Goal: Task Accomplishment & Management: Use online tool/utility

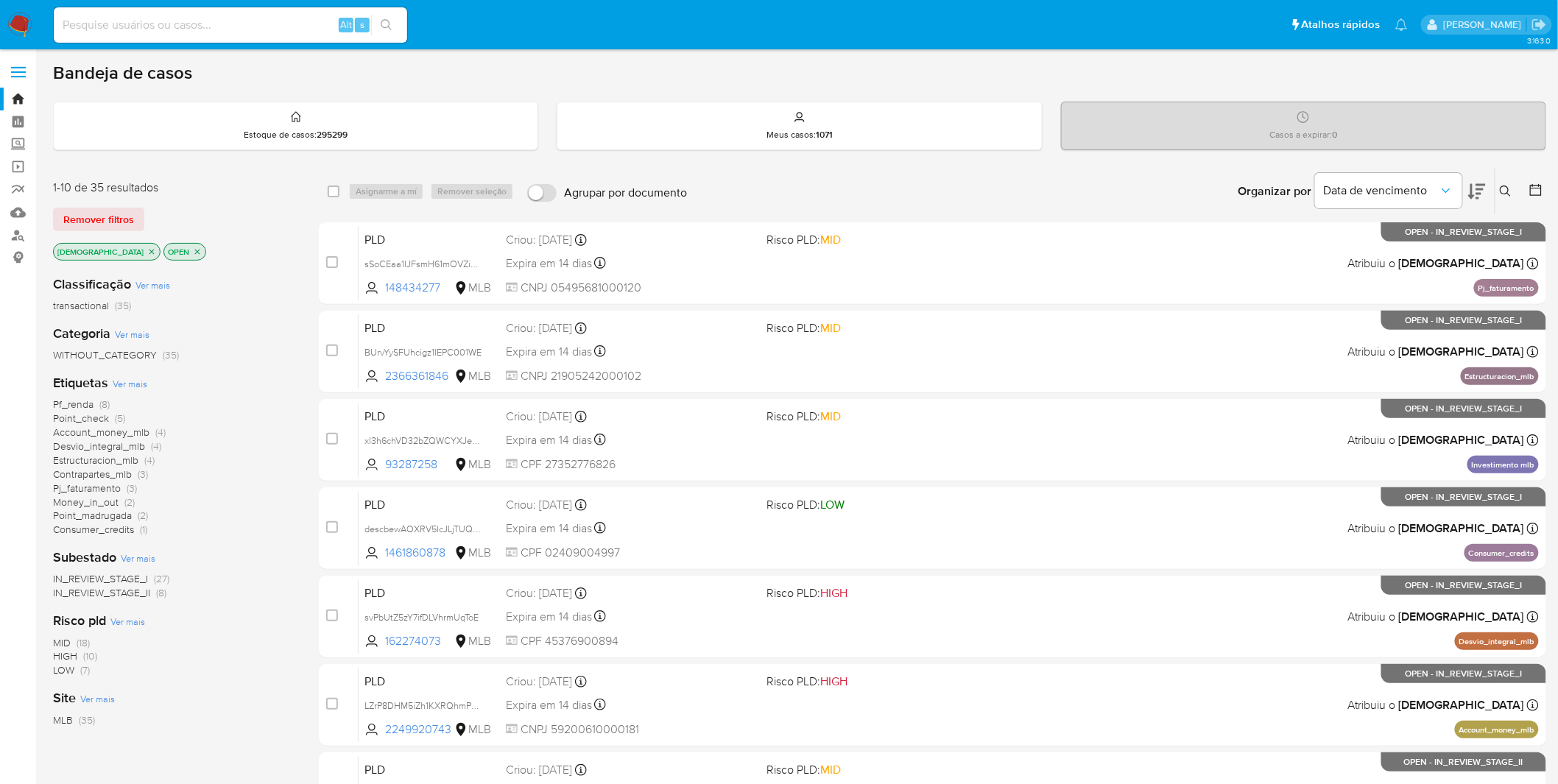
click at [100, 498] on span "Money_in_out" at bounding box center [85, 502] width 65 height 15
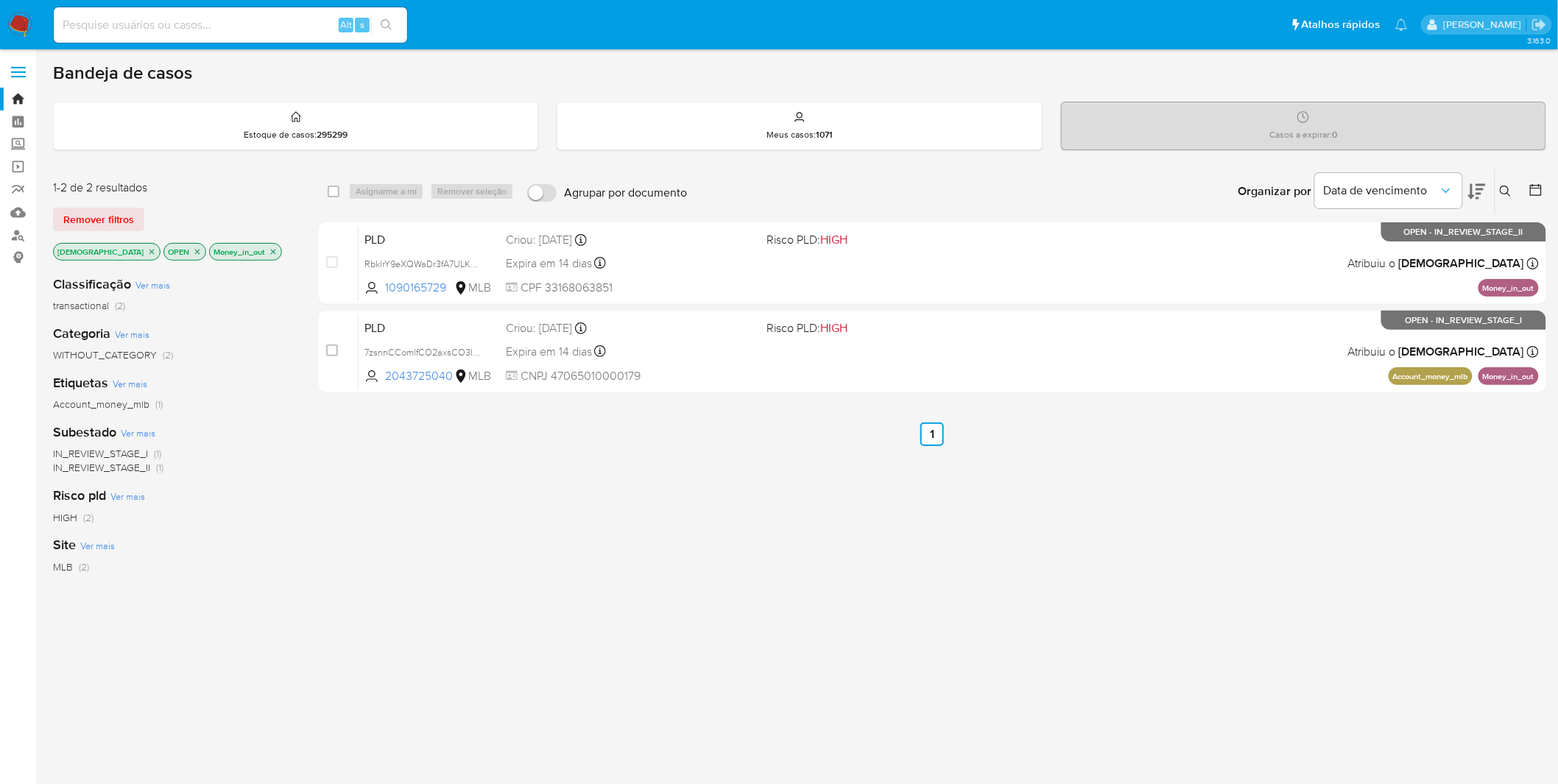
drag, startPoint x: 240, startPoint y: 609, endPoint x: 228, endPoint y: 606, distance: 12.4
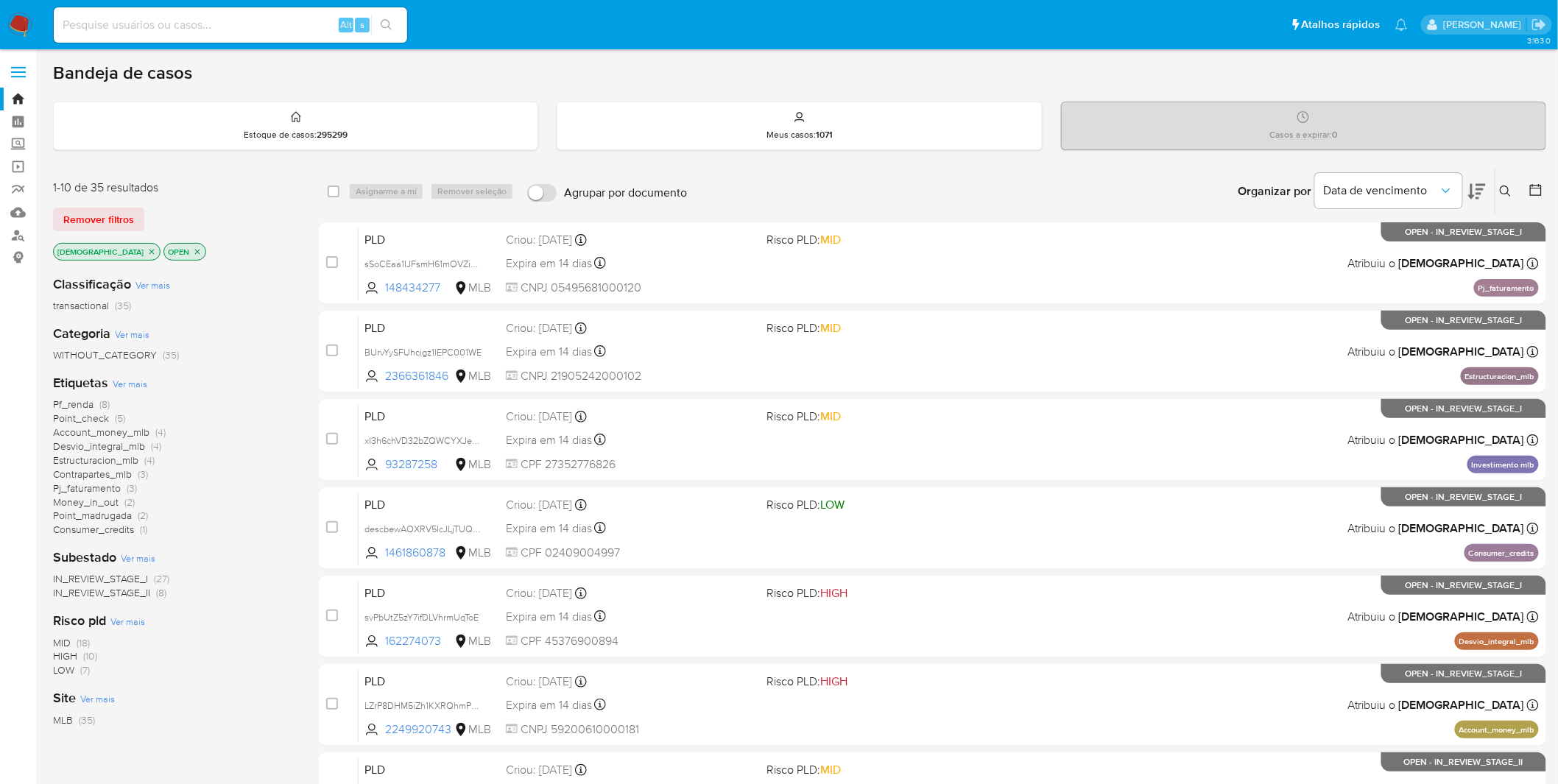
click at [120, 435] on span "Account_money_mlb" at bounding box center [101, 432] width 96 height 15
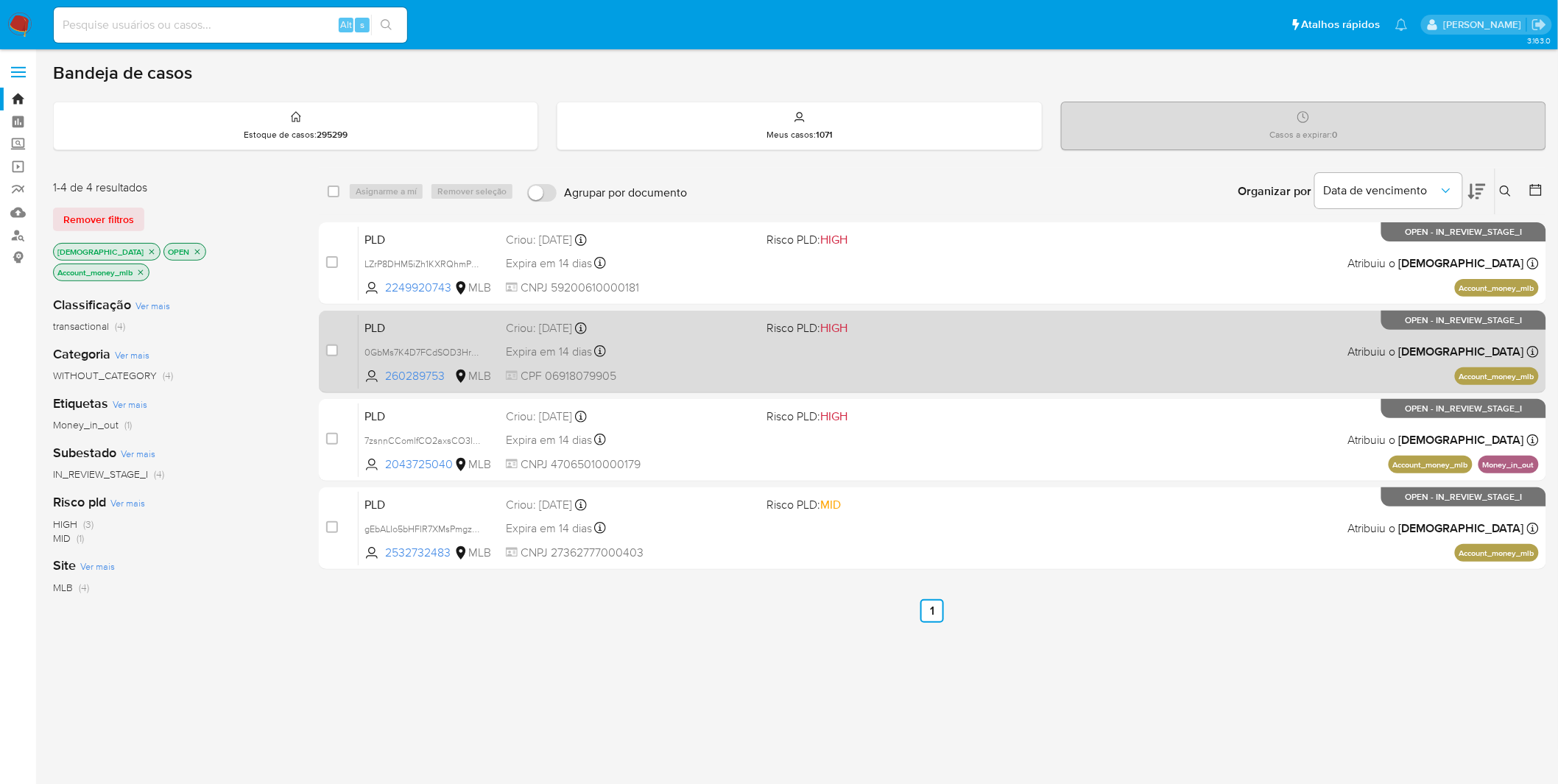
click at [670, 344] on div "Expira em 14 dias Expira em 27/10/2025 00:22:24" at bounding box center [631, 352] width 250 height 20
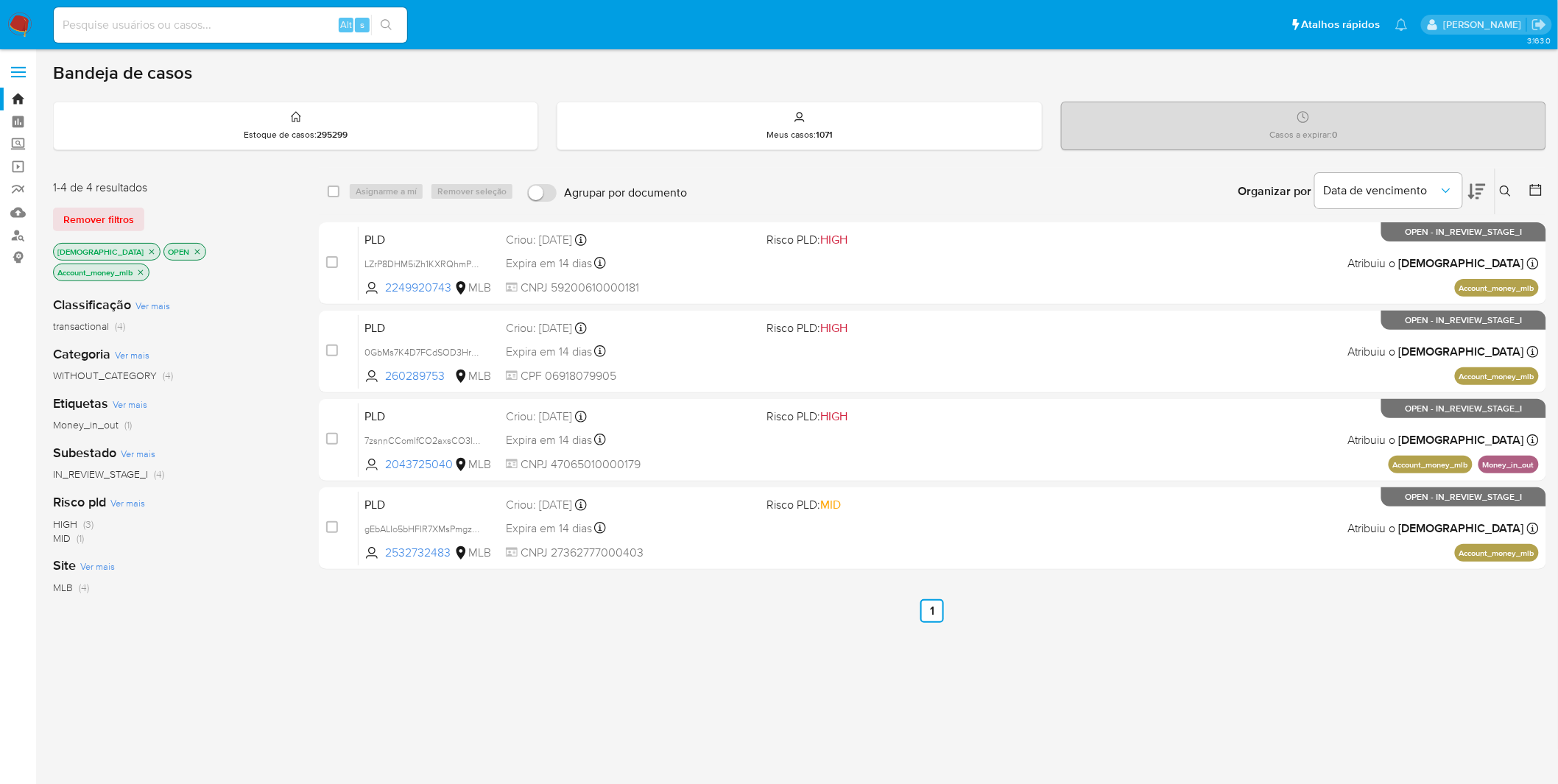
click at [145, 268] on icon "close-filter" at bounding box center [141, 272] width 9 height 9
click at [258, 255] on div "isadacostaes OPEN Account_money_mlb" at bounding box center [170, 263] width 236 height 41
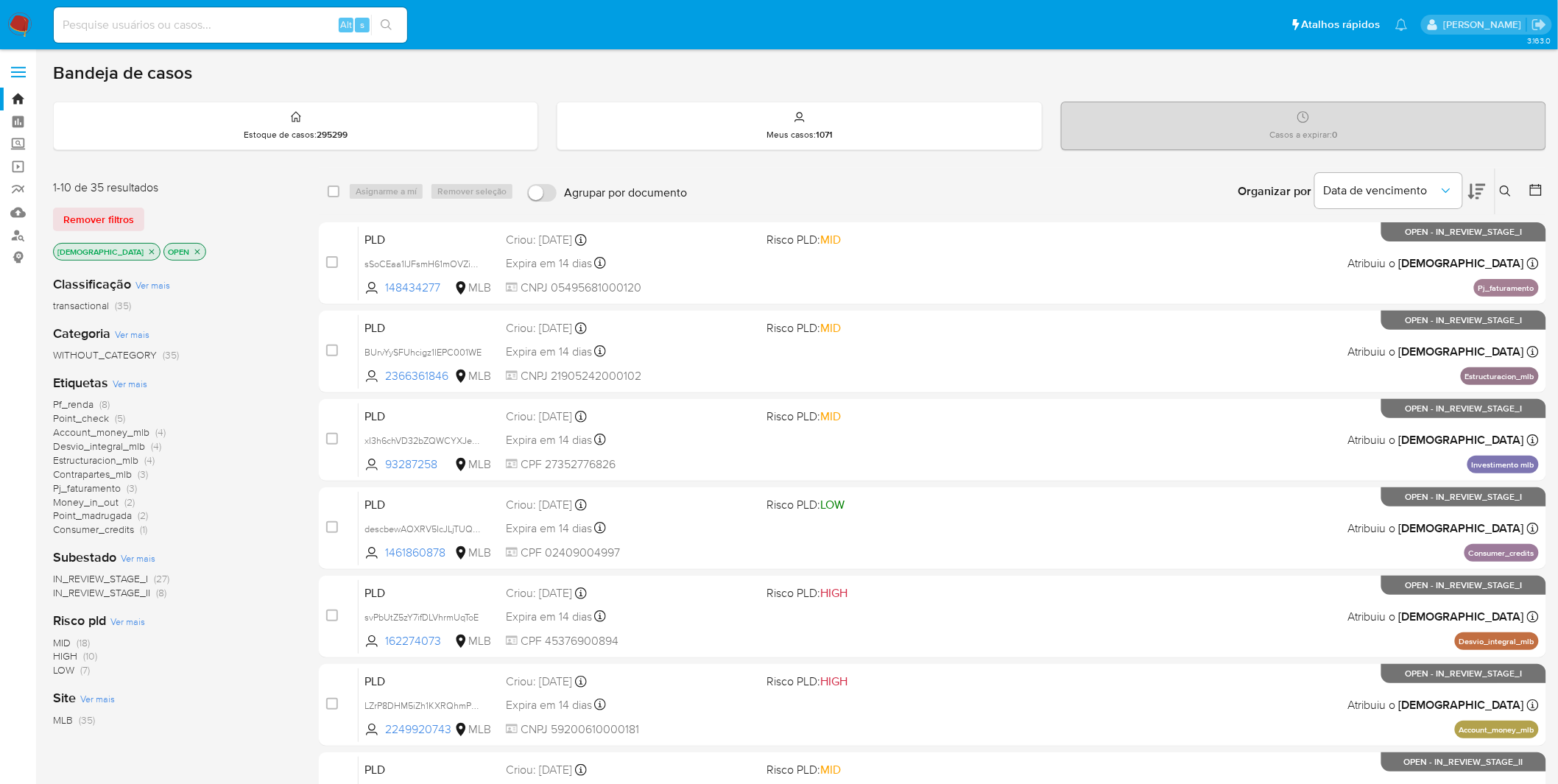
click at [26, 8] on nav "Pausado Ver notificaciones Alt s Atalhos rápidos Presiona las siguientes teclas…" at bounding box center [779, 24] width 1558 height 49
click at [4, 38] on nav "Pausado Ver notificaciones Alt s Atalhos rápidos Presiona las siguientes teclas…" at bounding box center [779, 24] width 1558 height 49
click at [15, 13] on img at bounding box center [20, 25] width 25 height 25
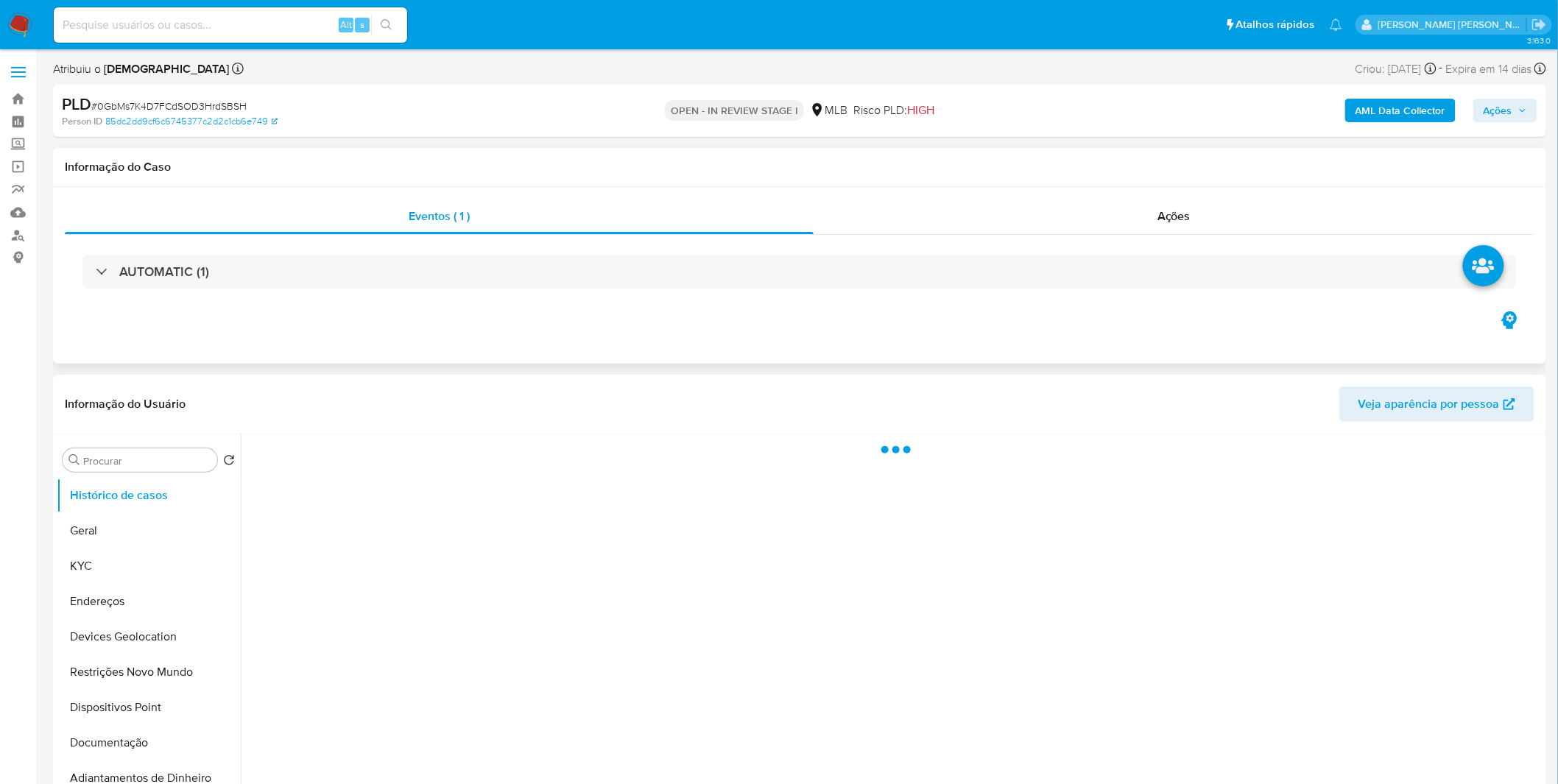
select select "10"
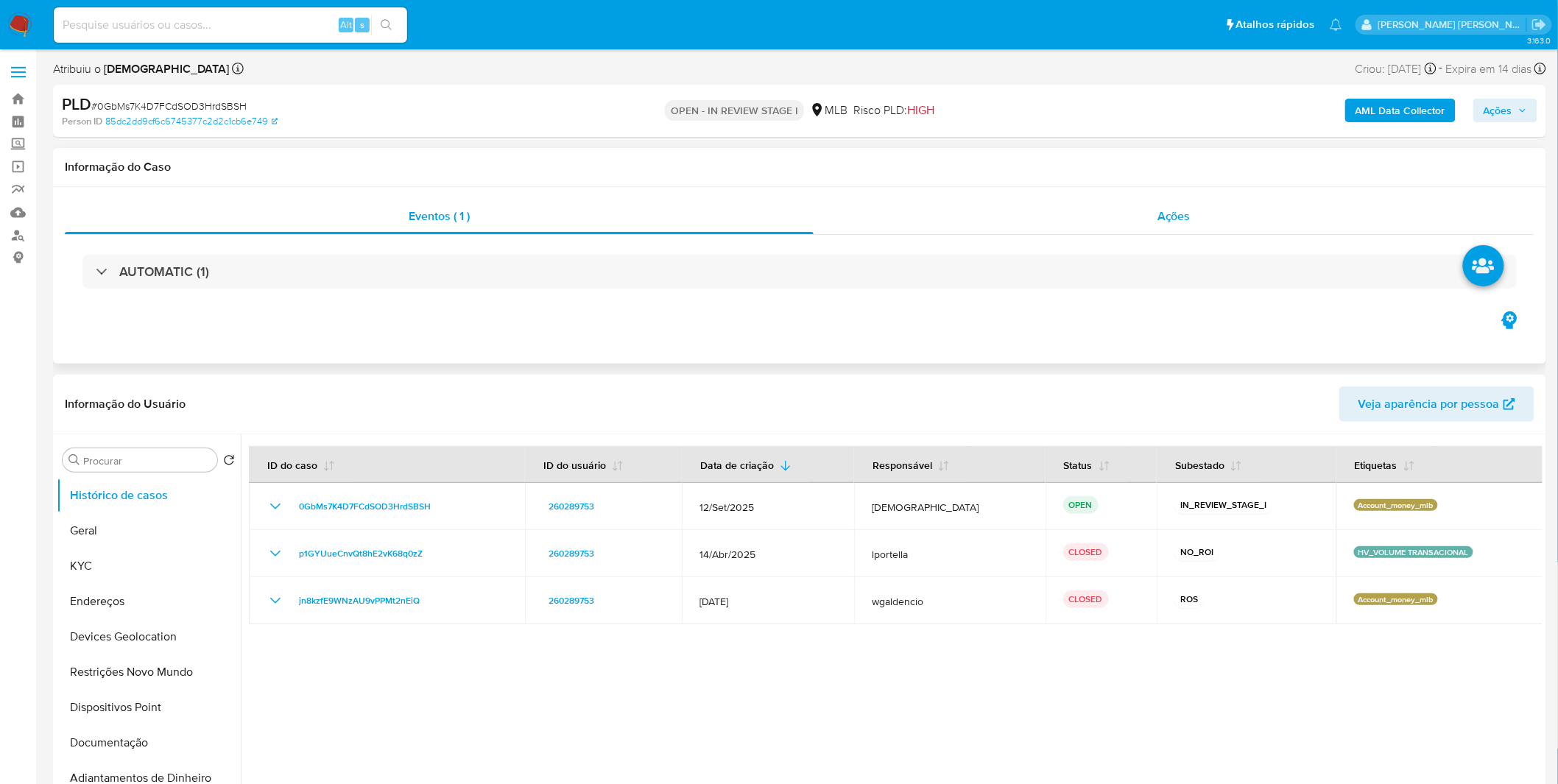
click at [1007, 206] on div "Ações" at bounding box center [1174, 216] width 721 height 35
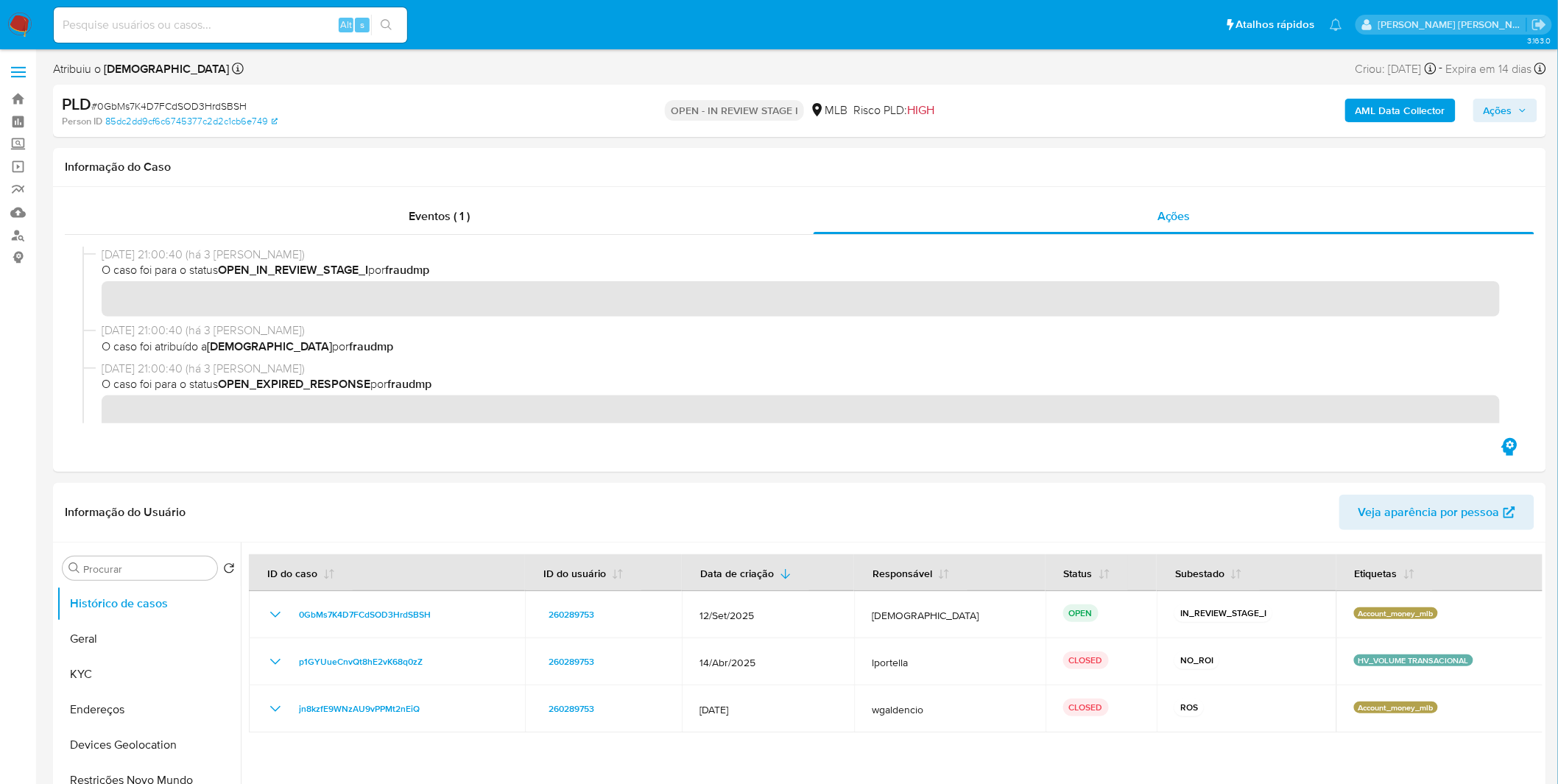
click at [173, 105] on span "# 0GbMs7K4D7FCdSOD3HrdSBSH" at bounding box center [168, 106] width 155 height 15
click at [160, 111] on span "# 0GbMs7K4D7FCdSOD3HrdSBSH" at bounding box center [168, 106] width 155 height 15
click at [159, 108] on span "# 0GbMs7K4D7FCdSOD3HrdSBSH" at bounding box center [168, 106] width 155 height 15
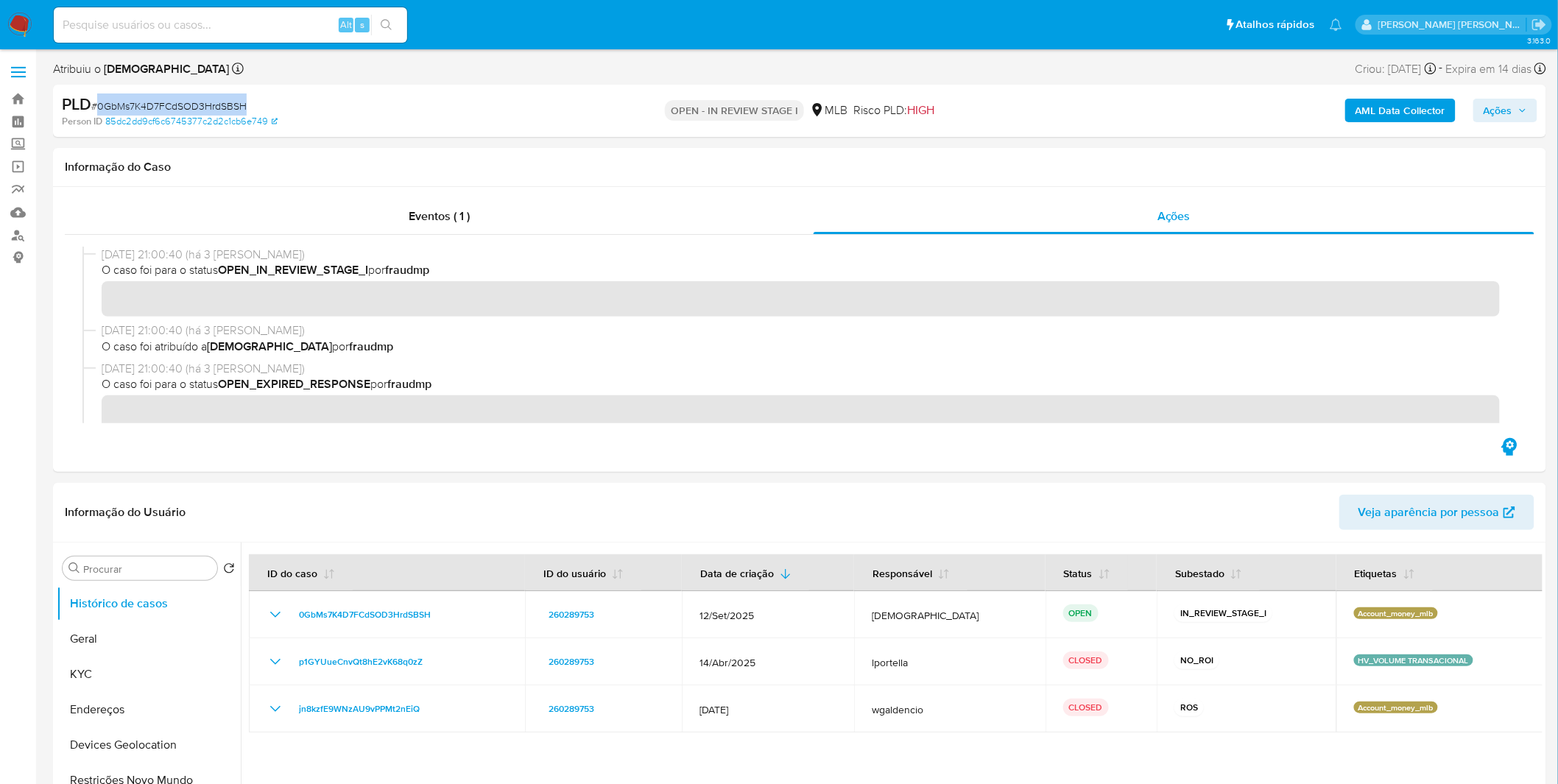
click at [159, 108] on span "# 0GbMs7K4D7FCdSOD3HrdSBSH" at bounding box center [168, 106] width 155 height 15
copy span "0GbMs7K4D7FCdSOD3HrdSBSH"
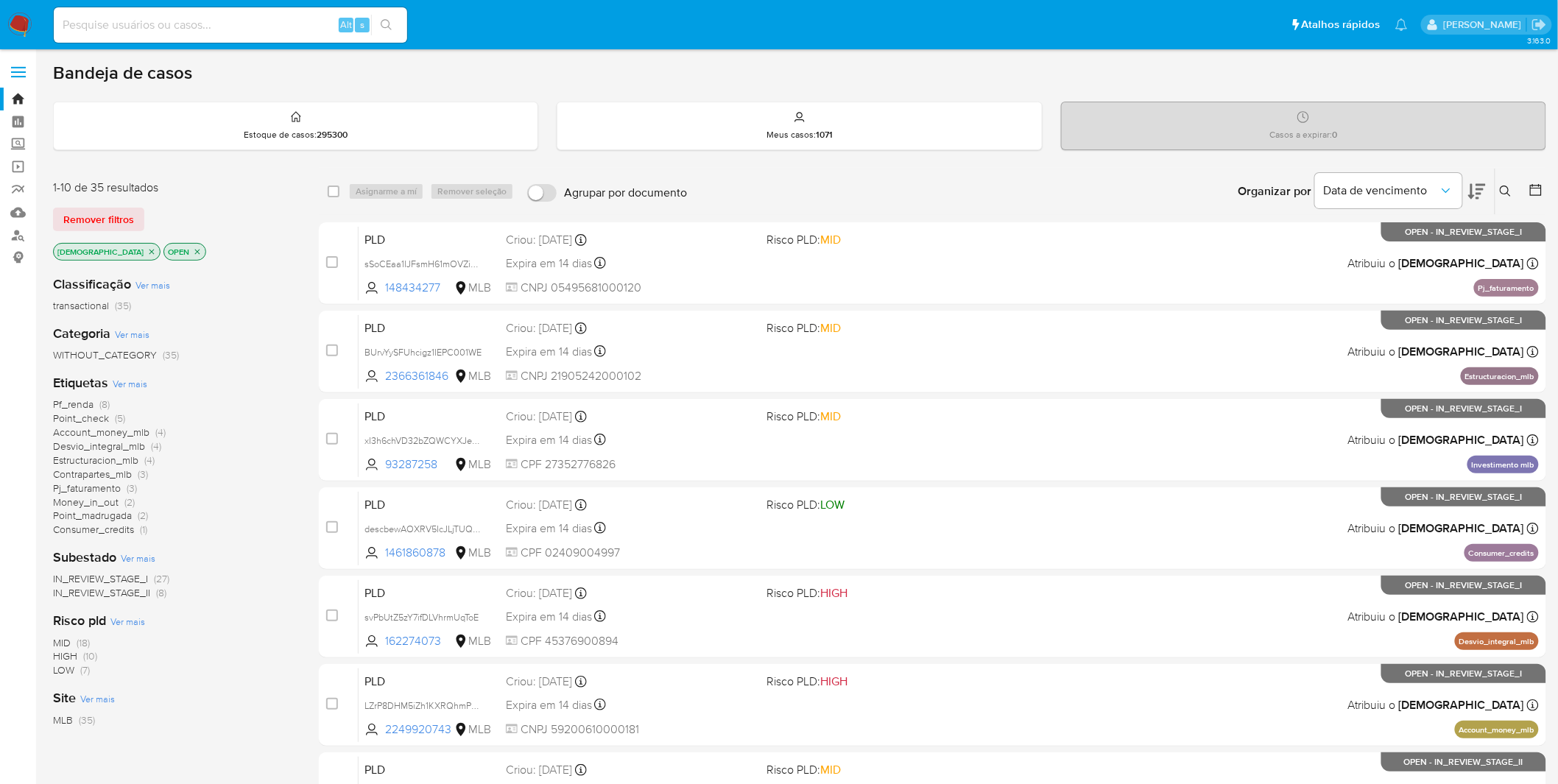
click at [148, 247] on icon "close-filter" at bounding box center [152, 251] width 9 height 9
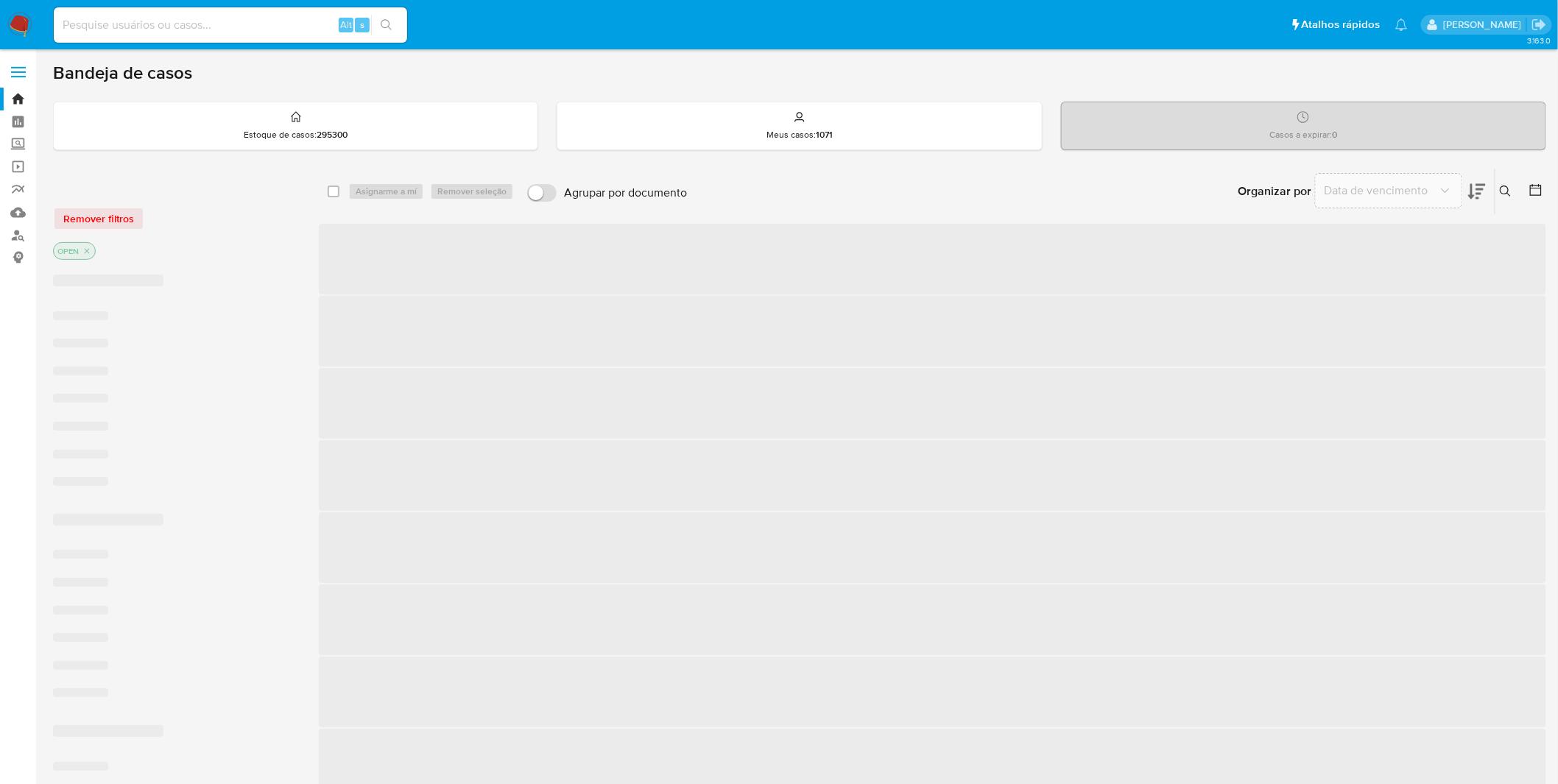
click at [113, 247] on div "OPEN" at bounding box center [170, 252] width 236 height 21
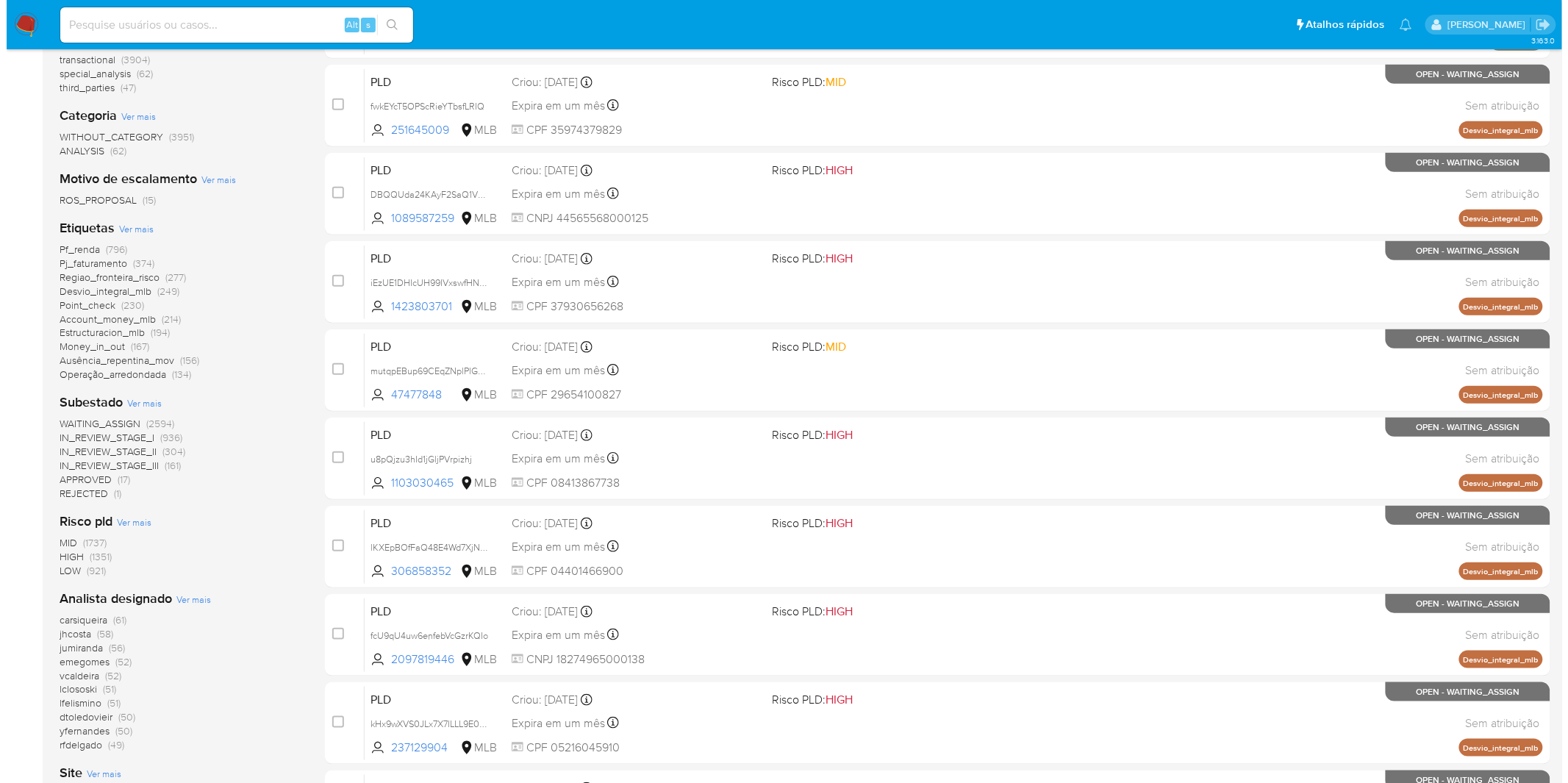
scroll to position [326, 0]
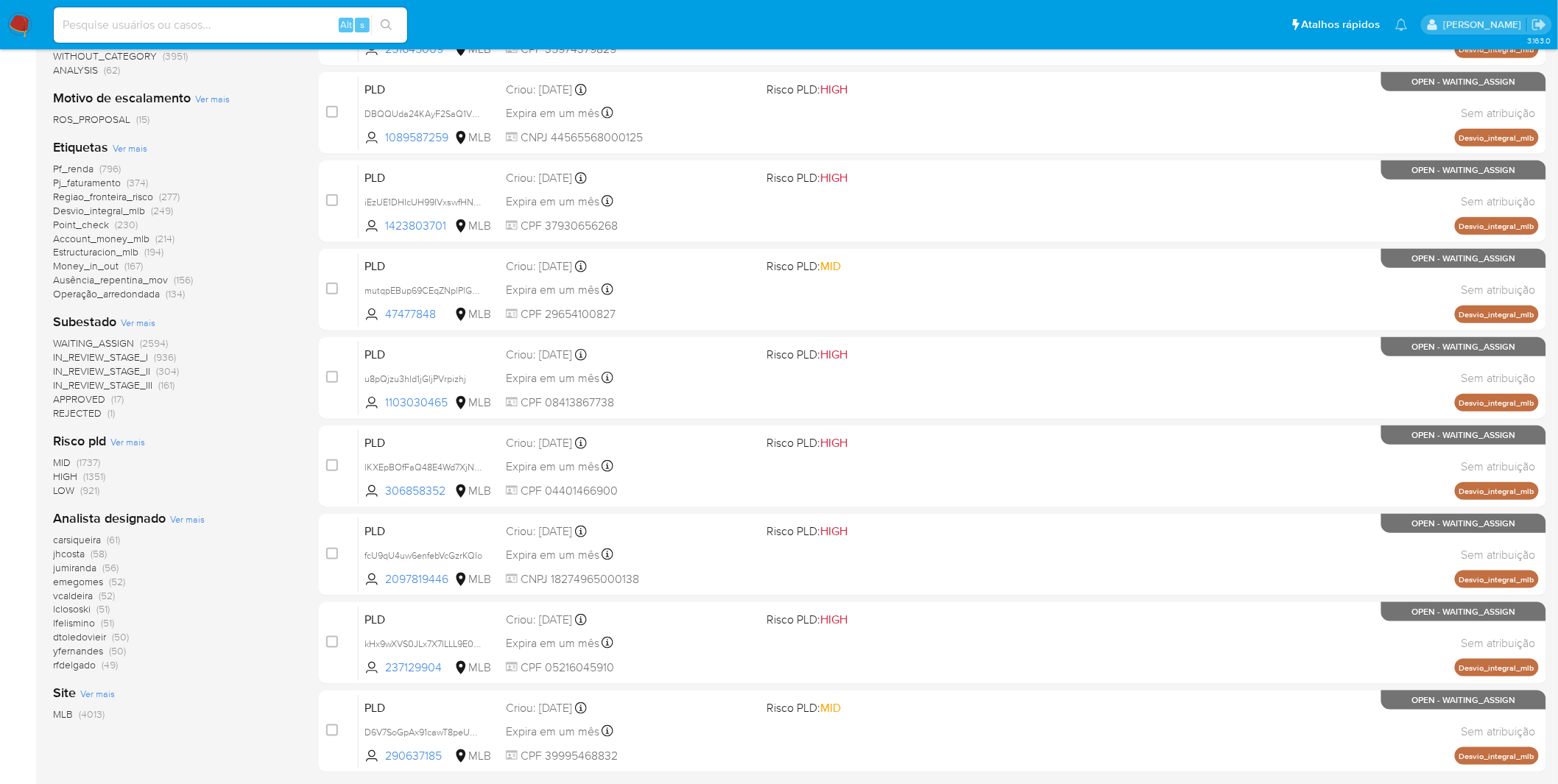
click at [187, 518] on span "Ver mais" at bounding box center [187, 519] width 34 height 13
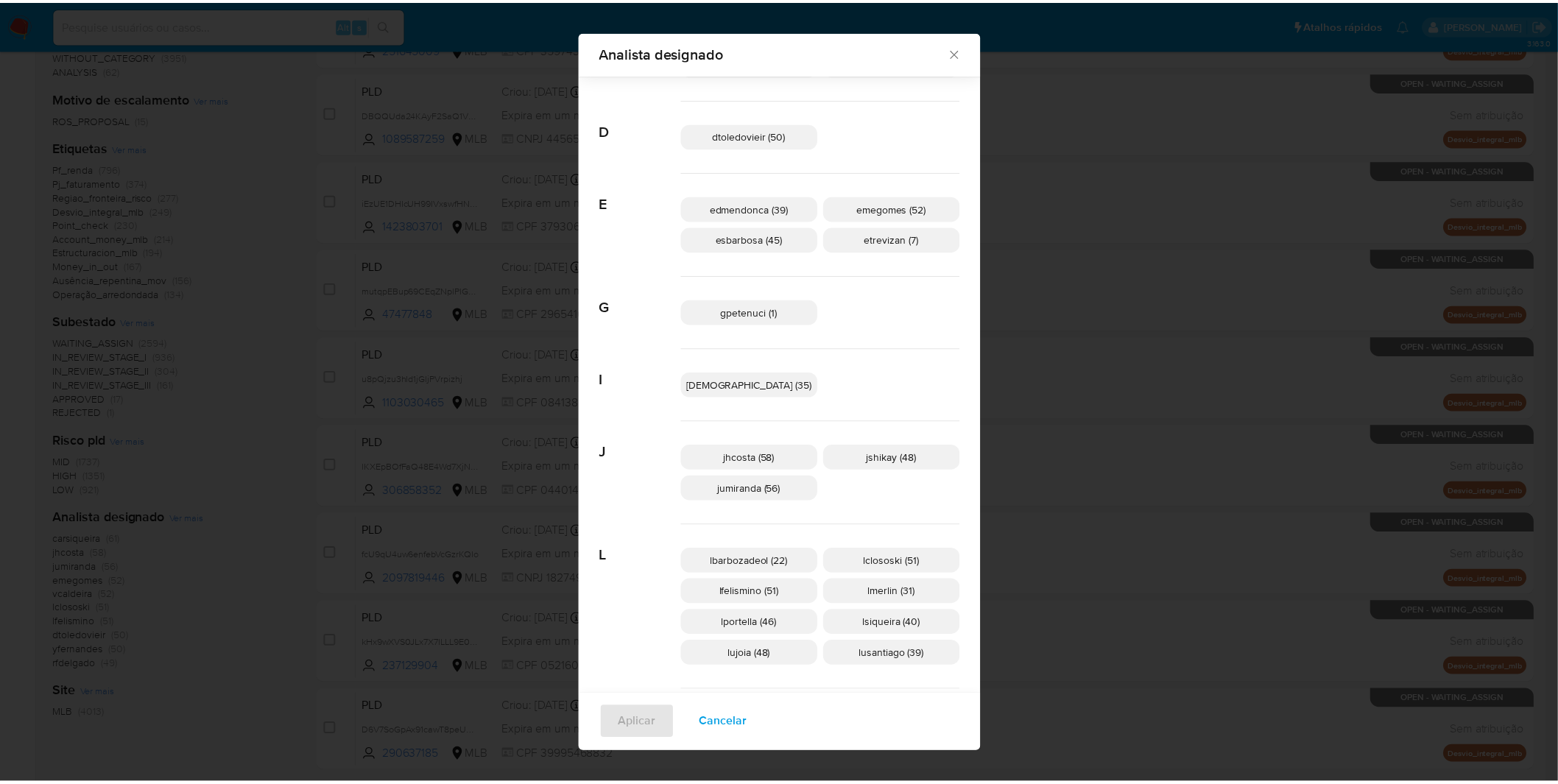
scroll to position [234, 0]
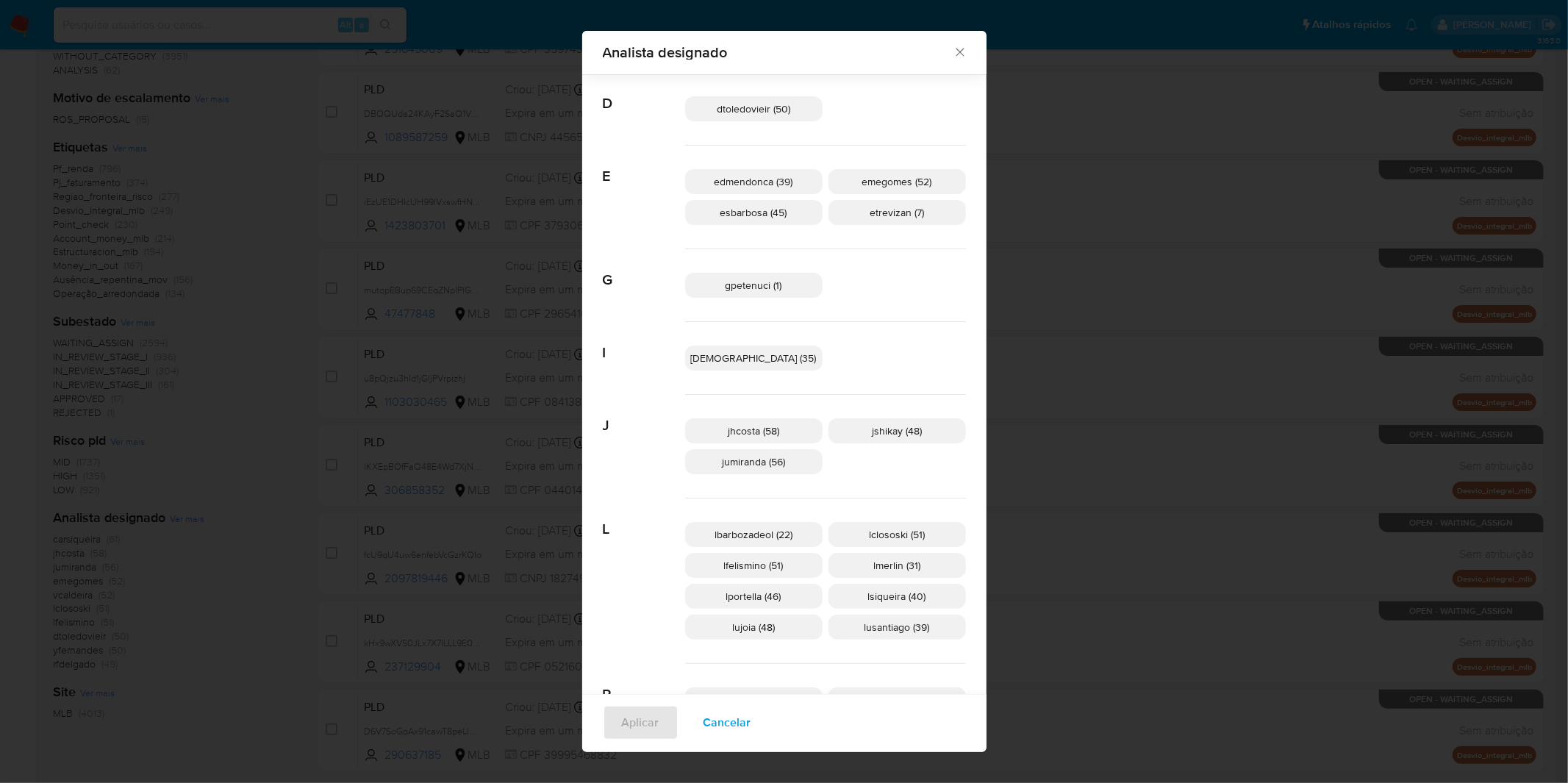
click at [771, 635] on p "lujoia (48)" at bounding box center [754, 627] width 137 height 25
click at [748, 633] on p "lujoia (48)" at bounding box center [754, 627] width 137 height 25
click at [659, 717] on span "Aplicar" at bounding box center [640, 722] width 38 height 33
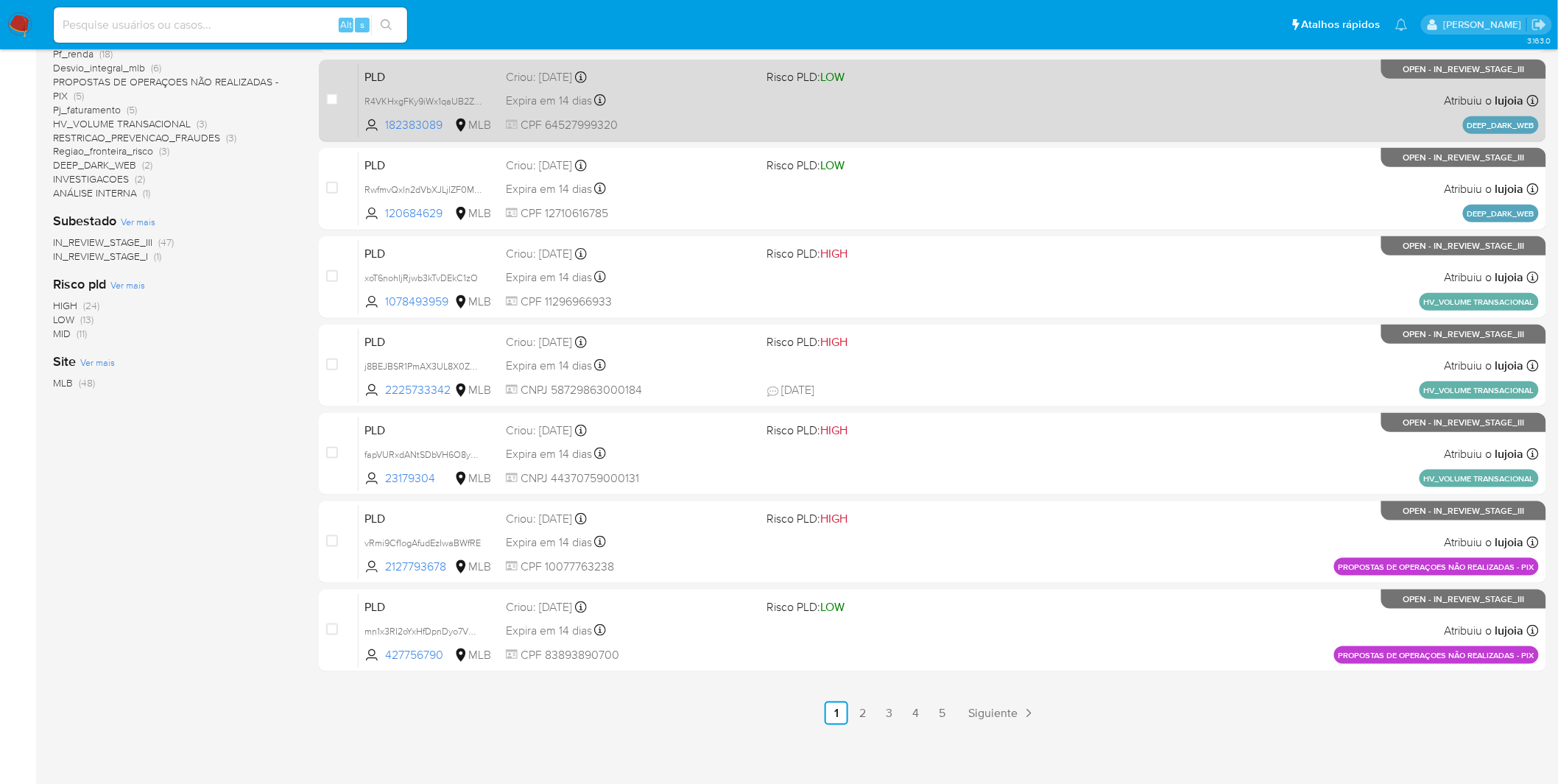
scroll to position [430, 0]
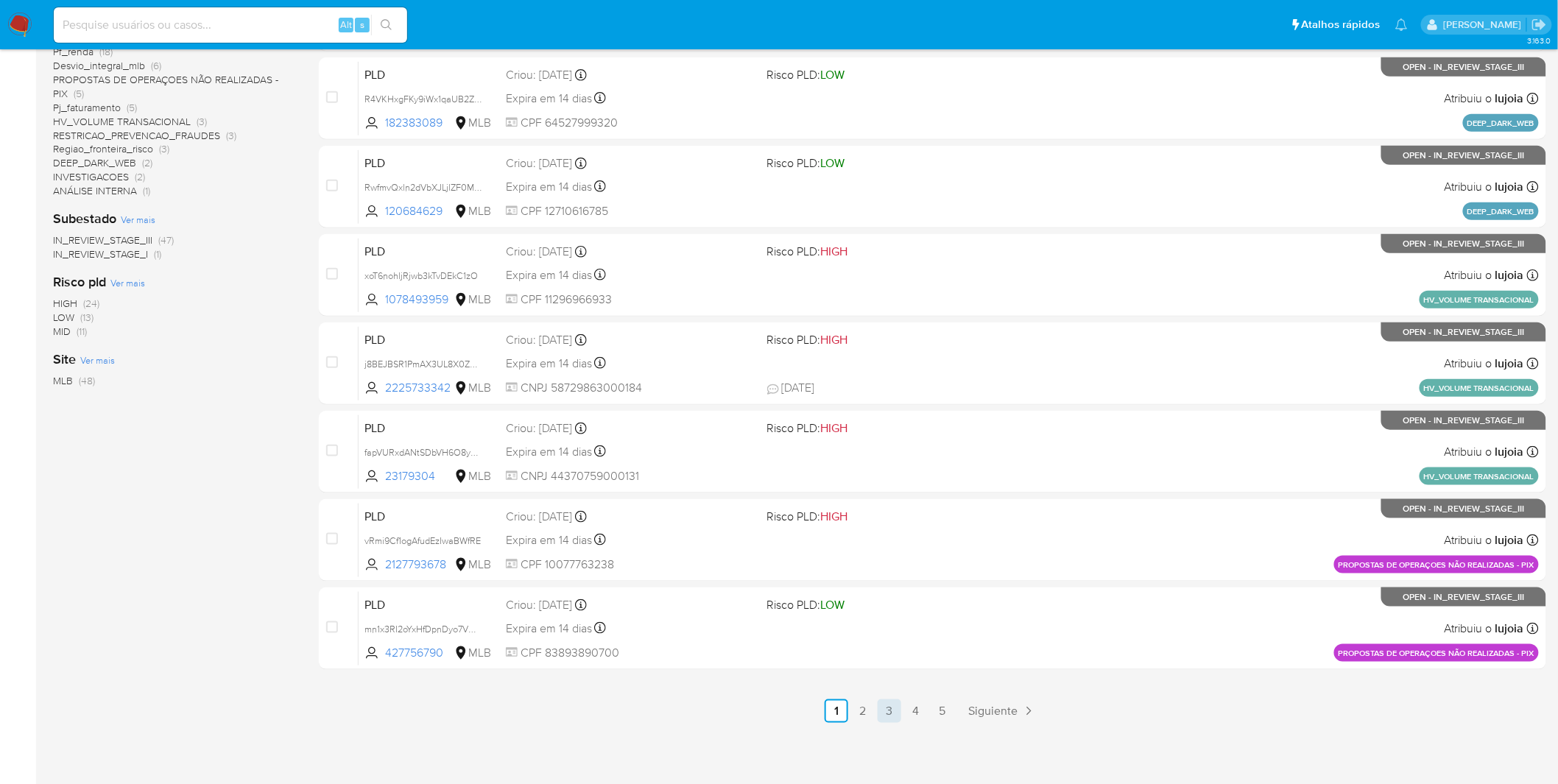
click at [902, 703] on link "3" at bounding box center [889, 711] width 23 height 23
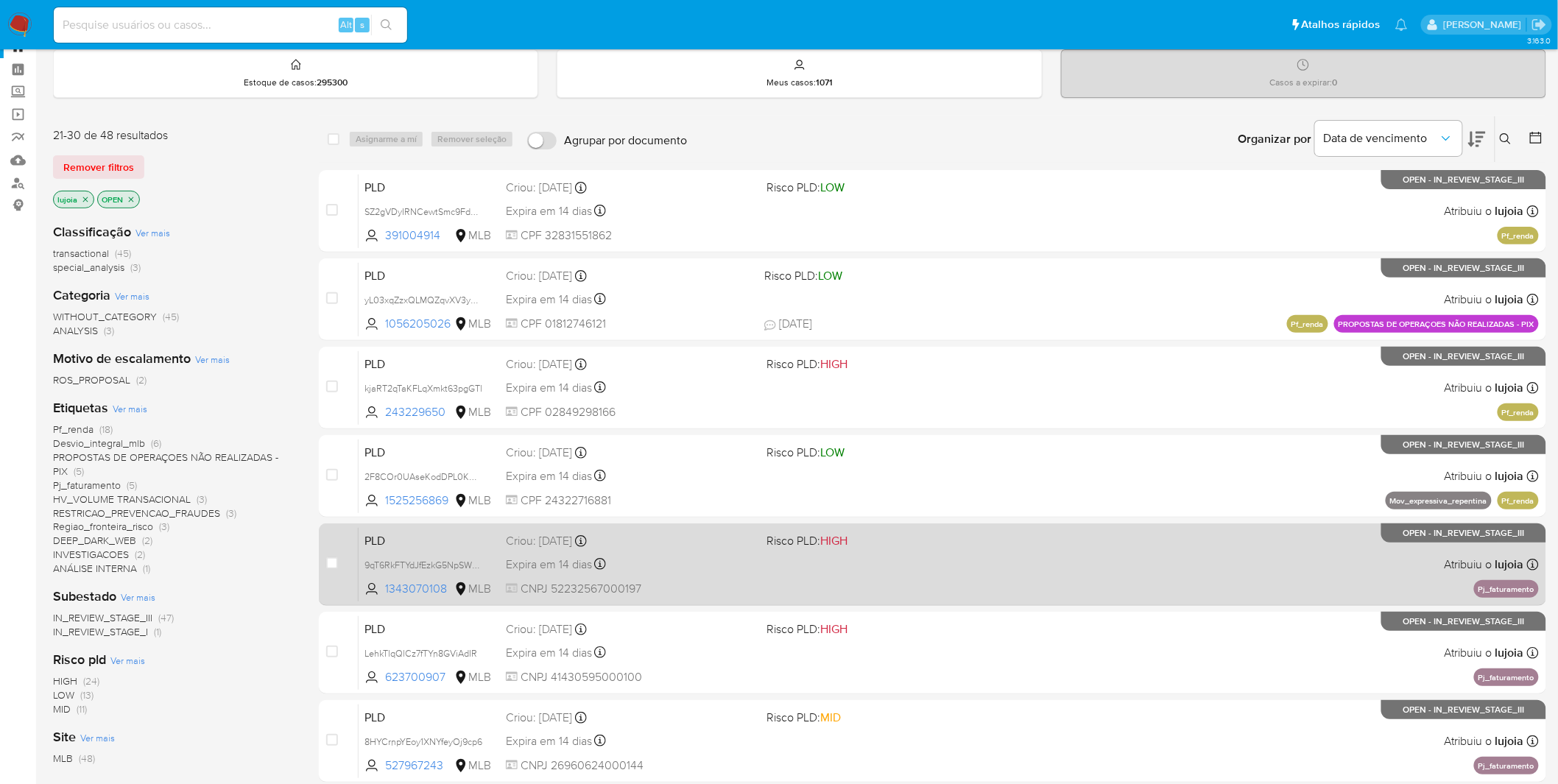
scroll to position [82, 0]
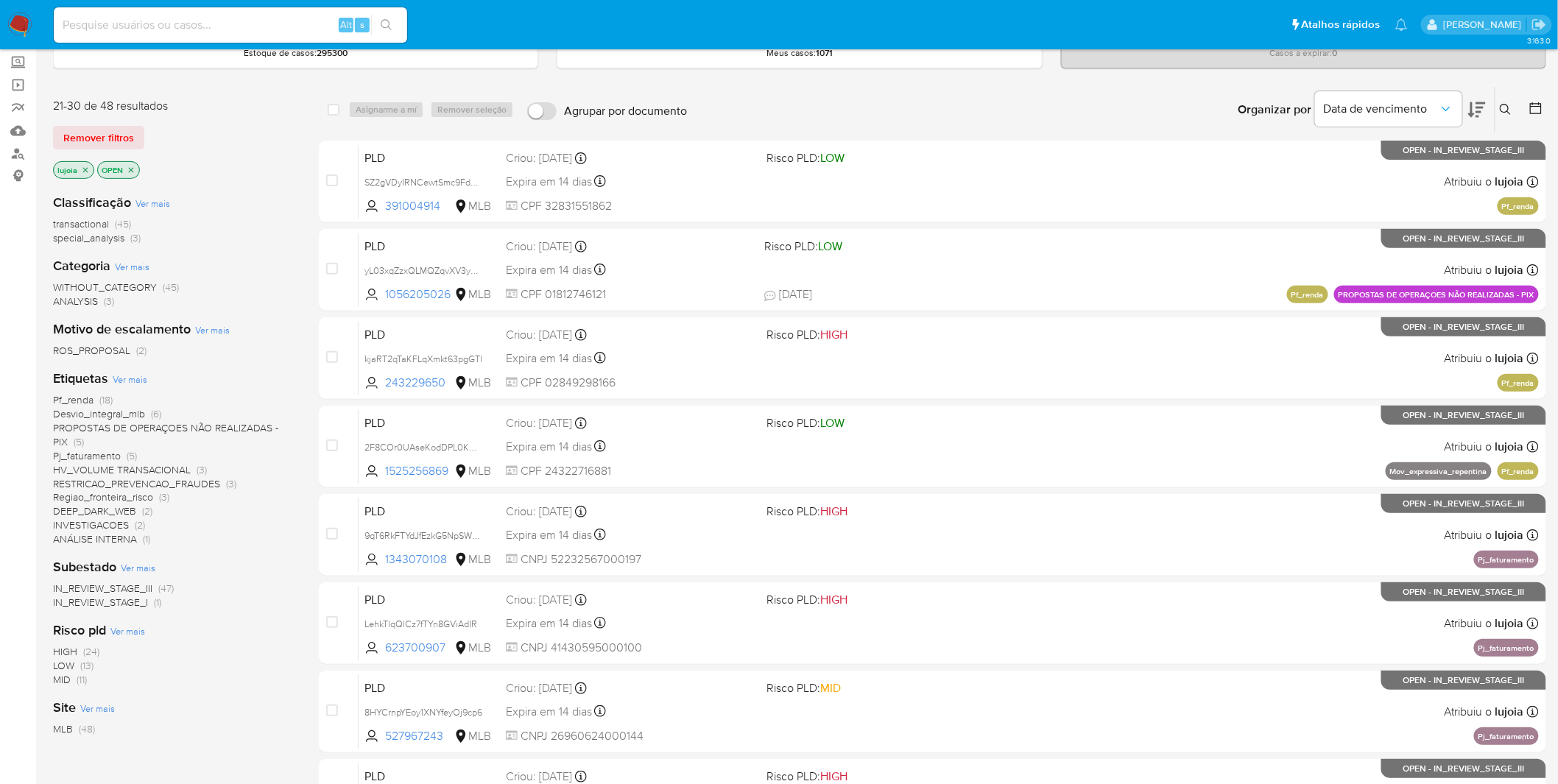
click at [18, 17] on img at bounding box center [20, 25] width 25 height 25
